Goal: Find specific page/section: Find specific page/section

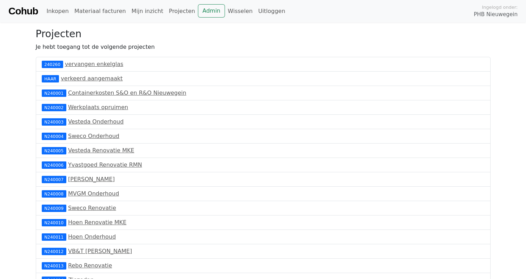
click at [24, 11] on link "Cohub" at bounding box center [22, 11] width 29 height 17
click at [198, 14] on link "Admin" at bounding box center [211, 10] width 27 height 13
click at [86, 13] on link "Materiaal facturen" at bounding box center [100, 11] width 57 height 14
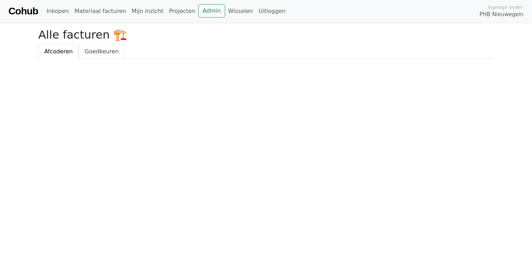
click at [99, 45] on link "Goedkeuren" at bounding box center [102, 51] width 46 height 15
click at [62, 55] on span "Afcoderen" at bounding box center [58, 51] width 28 height 7
